Goal: Check status: Check status

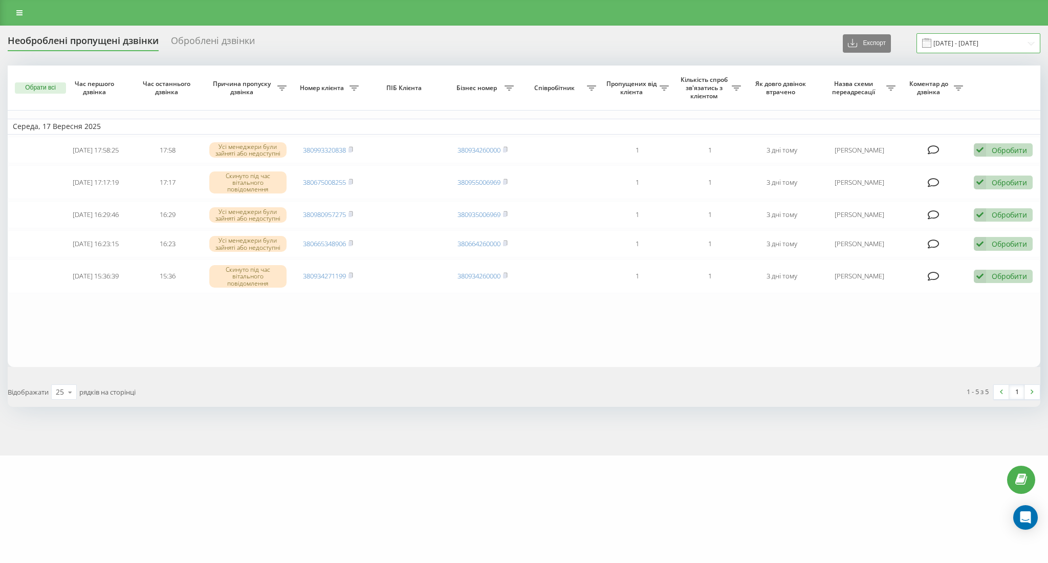
click at [985, 48] on input "17.09.2025 - 17.09.2025" at bounding box center [979, 43] width 124 height 20
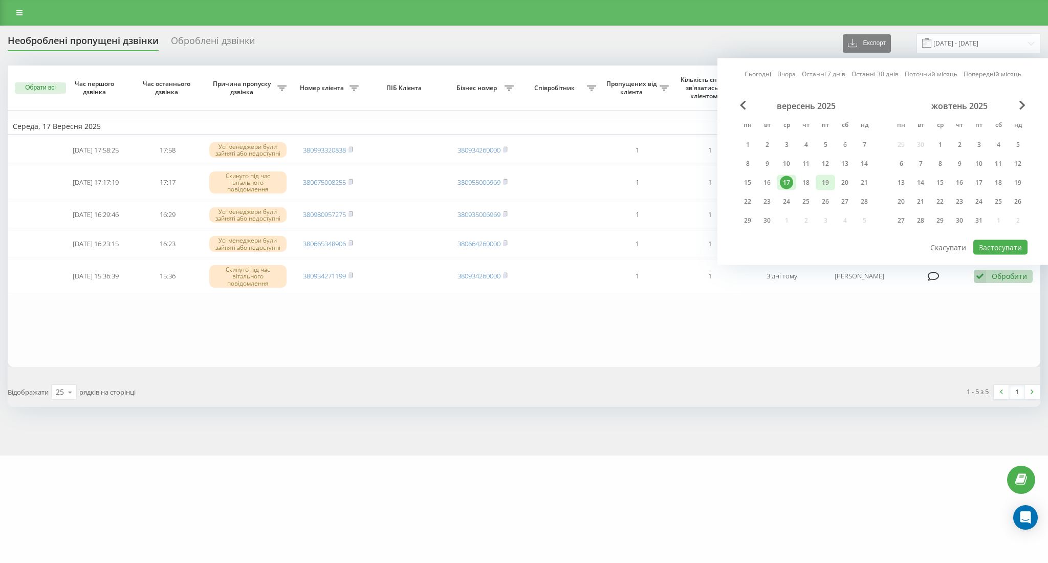
click at [830, 178] on div "19" at bounding box center [825, 182] width 13 height 13
click at [840, 183] on div "20" at bounding box center [845, 182] width 13 height 13
click at [998, 244] on button "Застосувати" at bounding box center [1001, 247] width 54 height 15
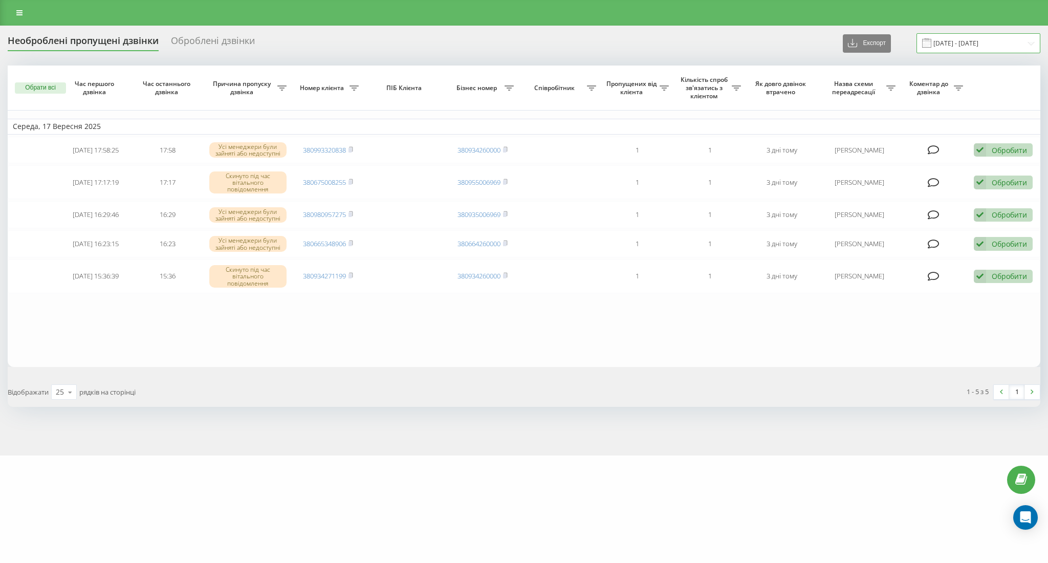
click at [965, 50] on input "19.09.2025 - 20.09.2025" at bounding box center [979, 43] width 124 height 20
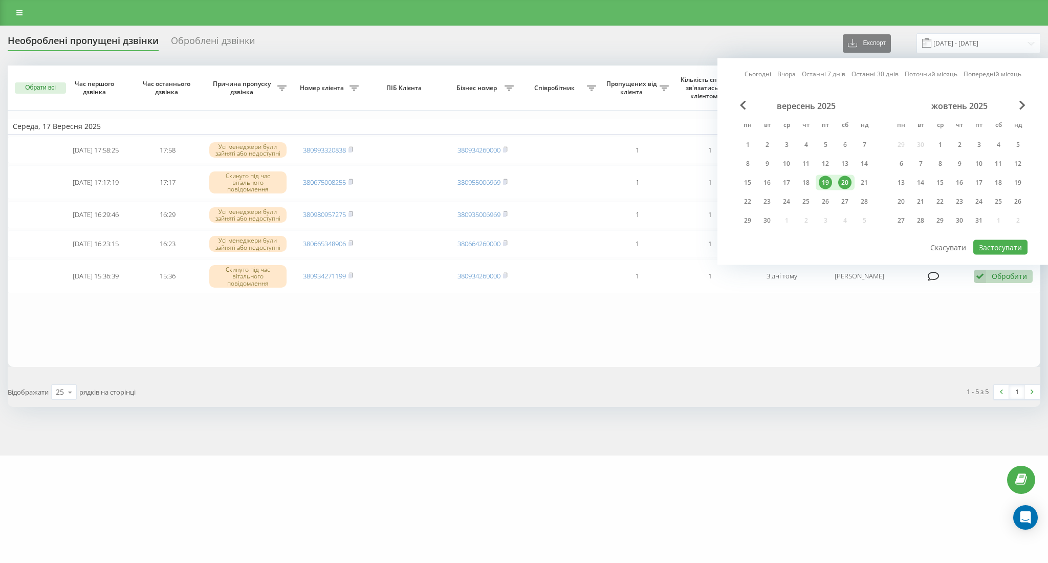
click at [845, 180] on div "20" at bounding box center [845, 182] width 13 height 13
click at [991, 249] on button "Застосувати" at bounding box center [1001, 247] width 54 height 15
type input "[DATE] - [DATE]"
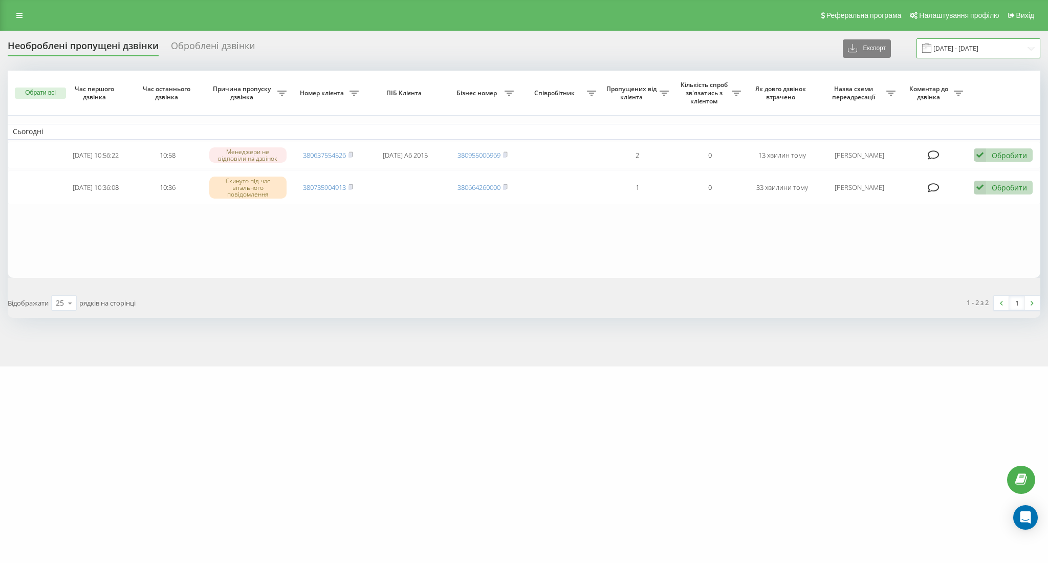
click at [982, 44] on input "[DATE] - [DATE]" at bounding box center [979, 48] width 124 height 20
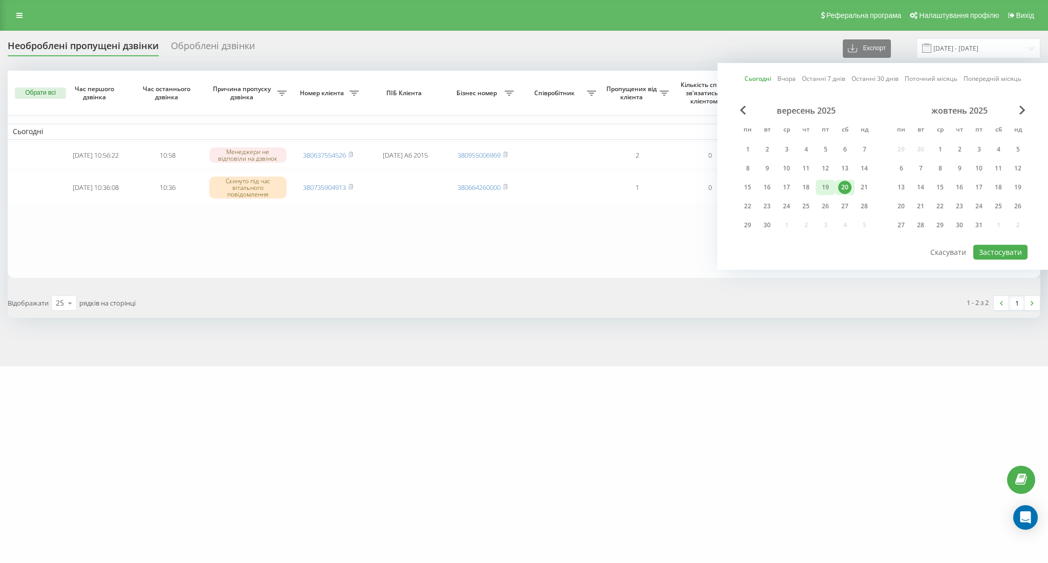
click at [828, 188] on div "19" at bounding box center [825, 187] width 13 height 13
drag, startPoint x: 842, startPoint y: 188, endPoint x: 881, endPoint y: 208, distance: 44.0
click at [842, 188] on div "20" at bounding box center [845, 187] width 13 height 13
click at [981, 245] on button "Застосувати" at bounding box center [1001, 252] width 54 height 15
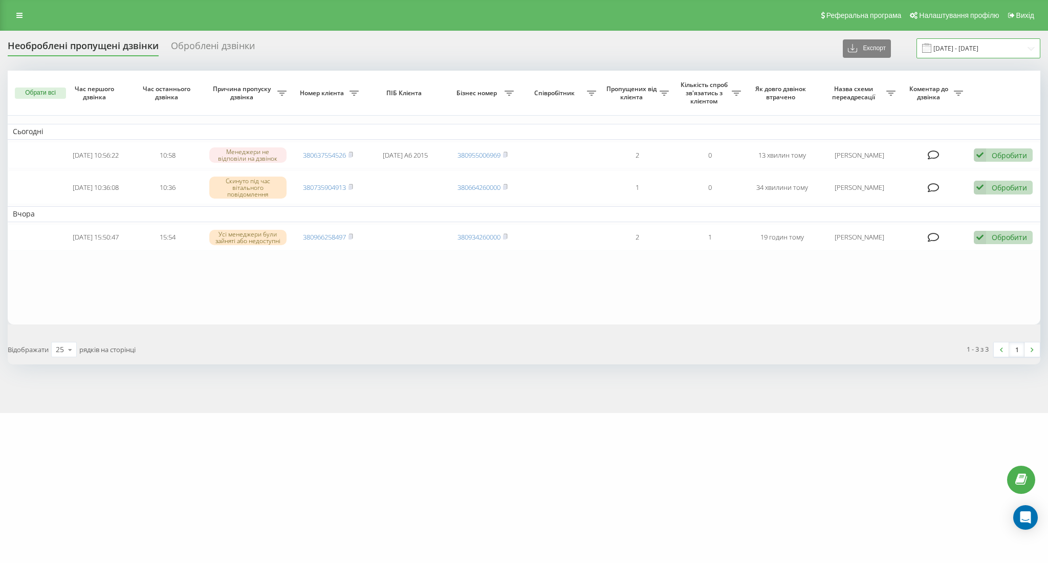
click at [981, 44] on input "19.09.2025 - 20.09.2025" at bounding box center [979, 48] width 124 height 20
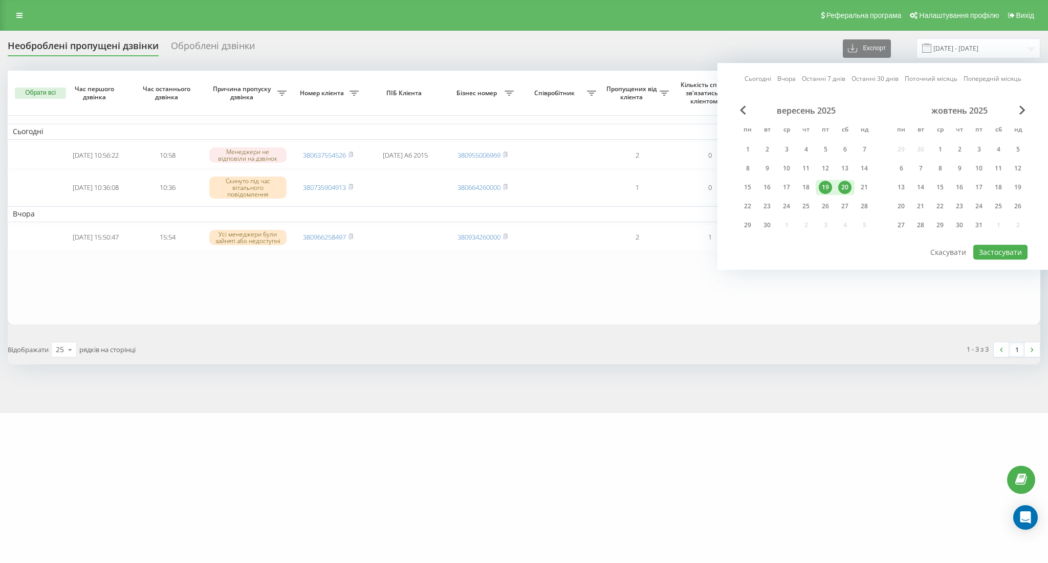
click at [845, 183] on div "20" at bounding box center [845, 187] width 13 height 13
click at [993, 254] on button "Застосувати" at bounding box center [1001, 252] width 54 height 15
type input "[DATE] - [DATE]"
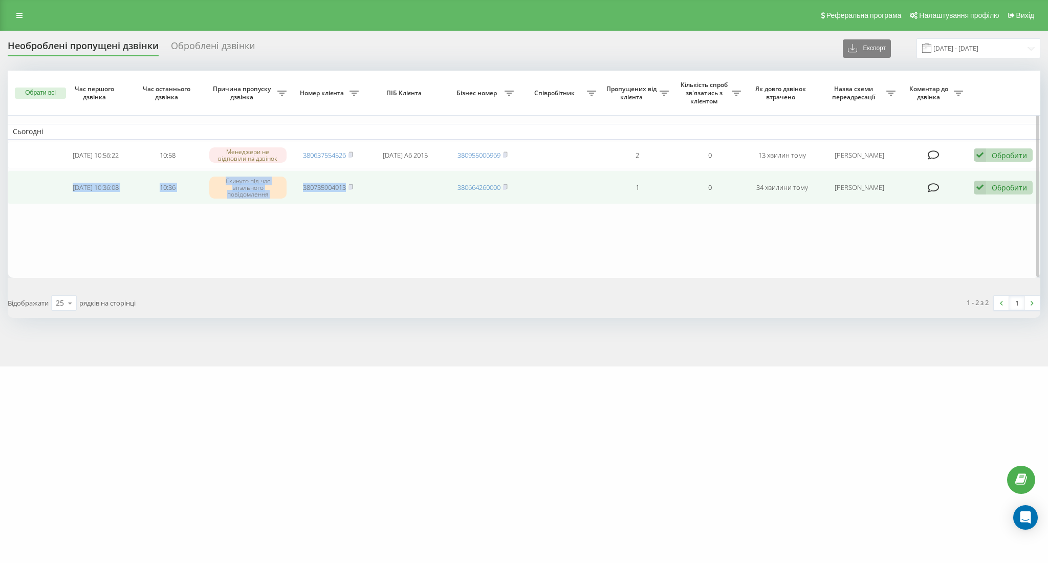
drag, startPoint x: 77, startPoint y: 181, endPoint x: 376, endPoint y: 187, distance: 299.0
click at [376, 187] on tr "2025-09-20 10:36:08 10:36 Скинуто під час вітального повідомлення 380735904913 …" at bounding box center [524, 187] width 1033 height 34
copy tr "2025-09-20 10:36:08 10:36 Скинуто під час вітального повідомлення 380735904913"
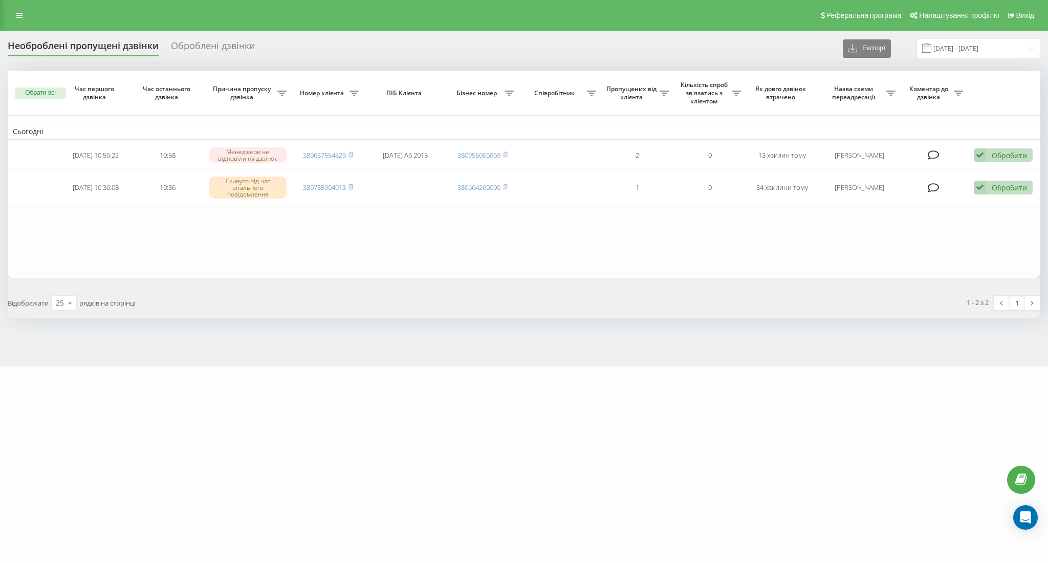
click at [312, 8] on div "Реферальна програма Налаштування профілю Вихід" at bounding box center [524, 15] width 1048 height 31
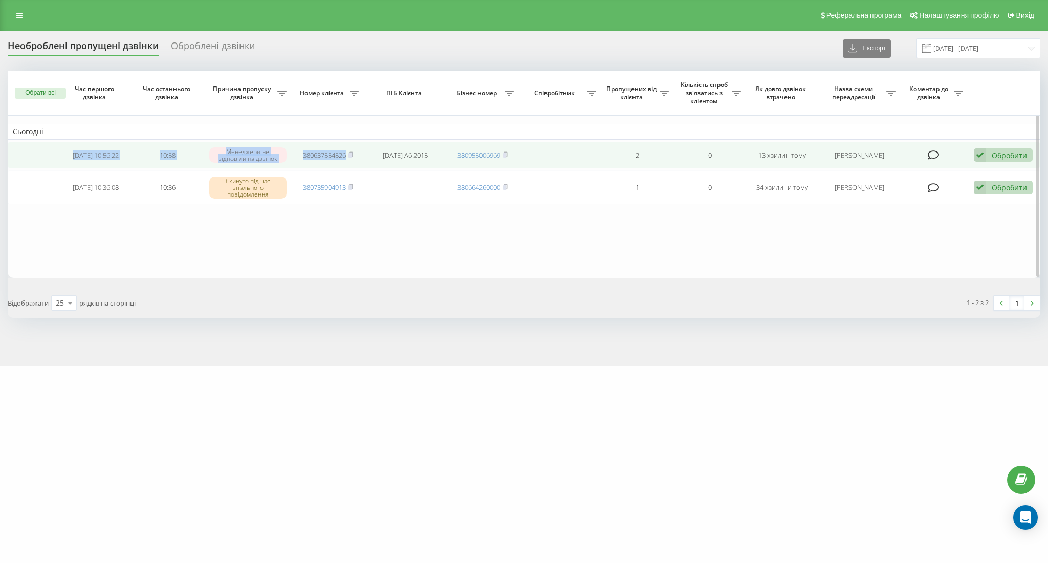
drag, startPoint x: 72, startPoint y: 146, endPoint x: 285, endPoint y: 155, distance: 212.6
click at [368, 159] on tr "2025-09-20 10:56:22 10:58 Менеджери не відповіли на дзвінок 380637554526 08-09-…" at bounding box center [524, 155] width 1033 height 27
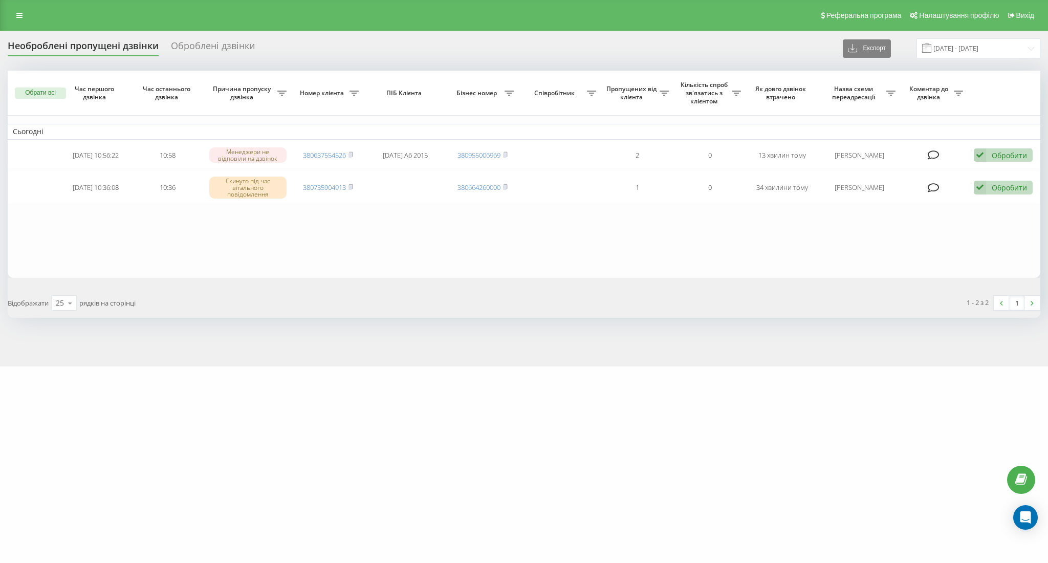
drag, startPoint x: 446, startPoint y: 230, endPoint x: 115, endPoint y: 27, distance: 388.2
click at [441, 230] on table "Сьогодні 2025-09-20 10:56:22 10:58 Менеджери не відповіли на дзвінок 3806375545…" at bounding box center [524, 174] width 1033 height 207
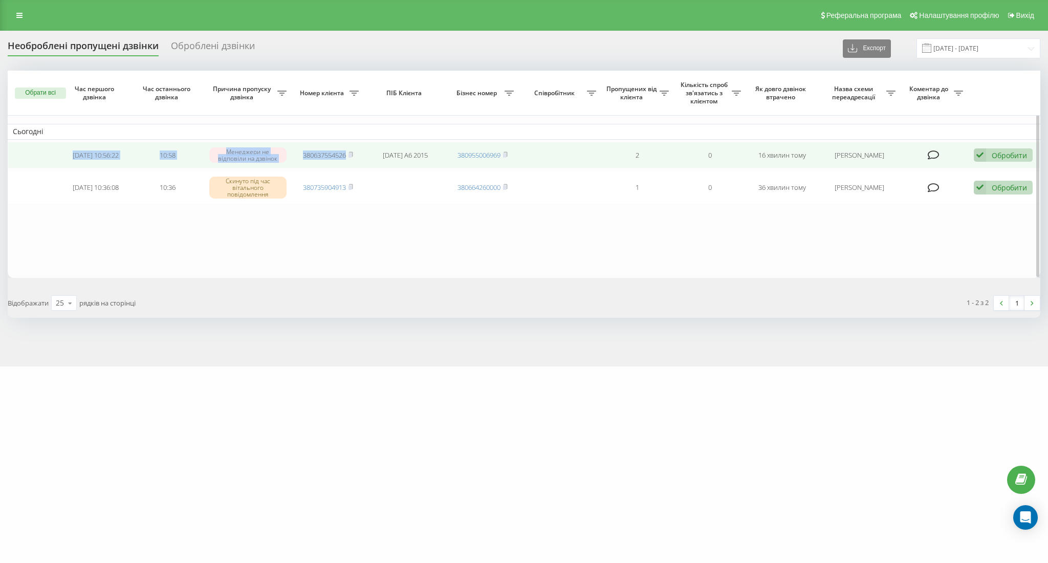
drag, startPoint x: 74, startPoint y: 146, endPoint x: 359, endPoint y: 165, distance: 285.7
click at [361, 165] on tr "[DATE] 10:56:22 10:58 Менеджери не відповіли на дзвінок 380637554526 [DATE] А6 …" at bounding box center [524, 155] width 1033 height 27
copy tr "[DATE] 10:56:22 10:58 Менеджери не відповіли на дзвінок 380637554526"
